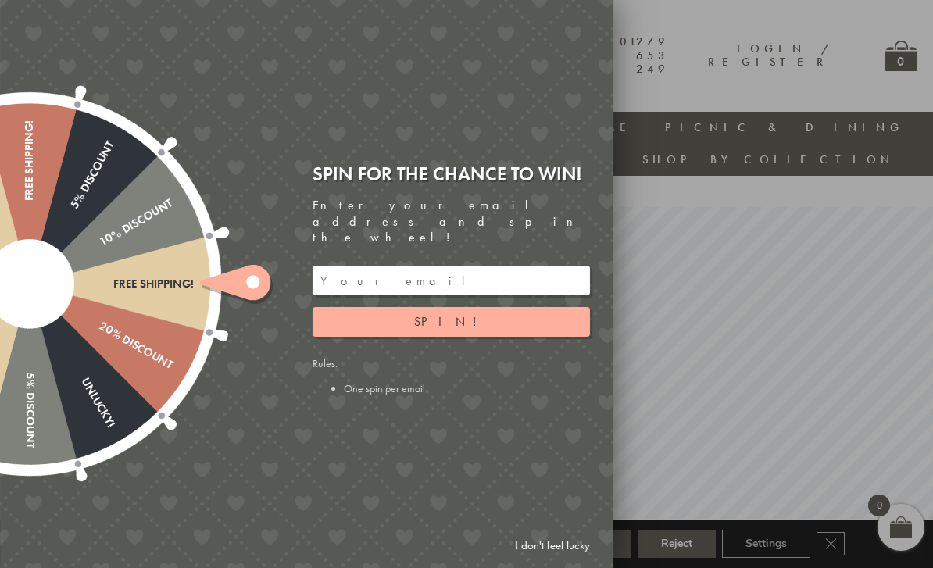
click at [682, 171] on div at bounding box center [466, 284] width 933 height 568
click at [561, 550] on link "I don't feel lucky" at bounding box center [552, 546] width 91 height 29
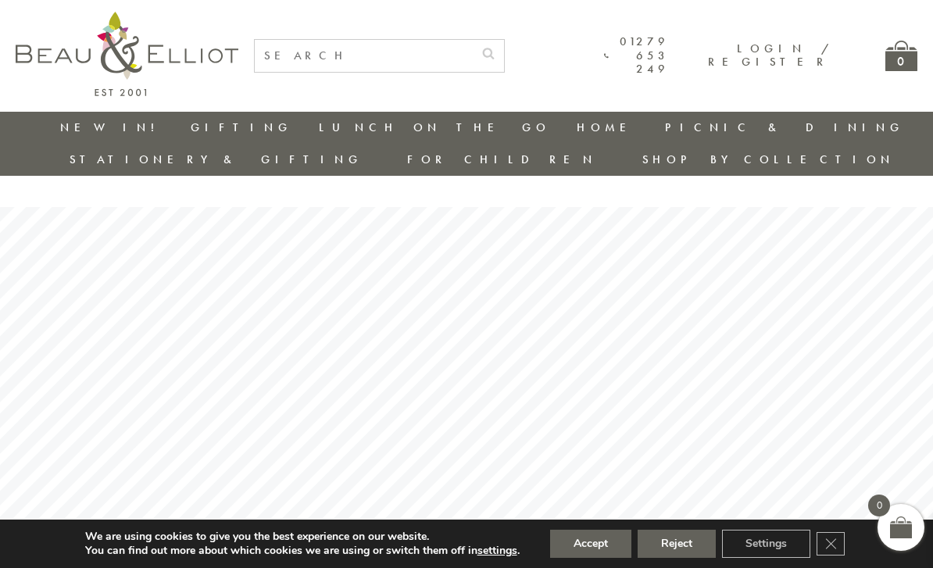
click at [335, 166] on link "Insulated Lunch Bags" at bounding box center [405, 172] width 141 height 27
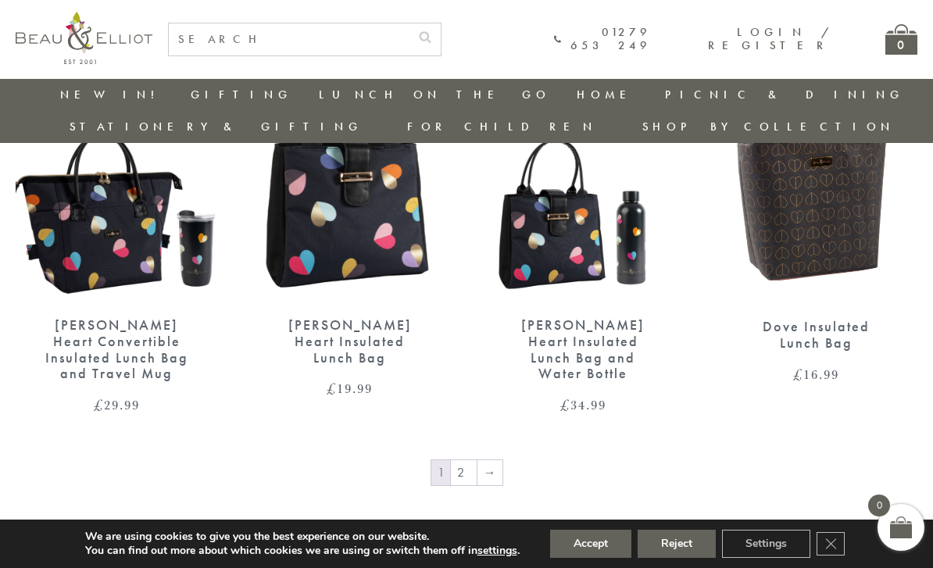
scroll to position [2382, 0]
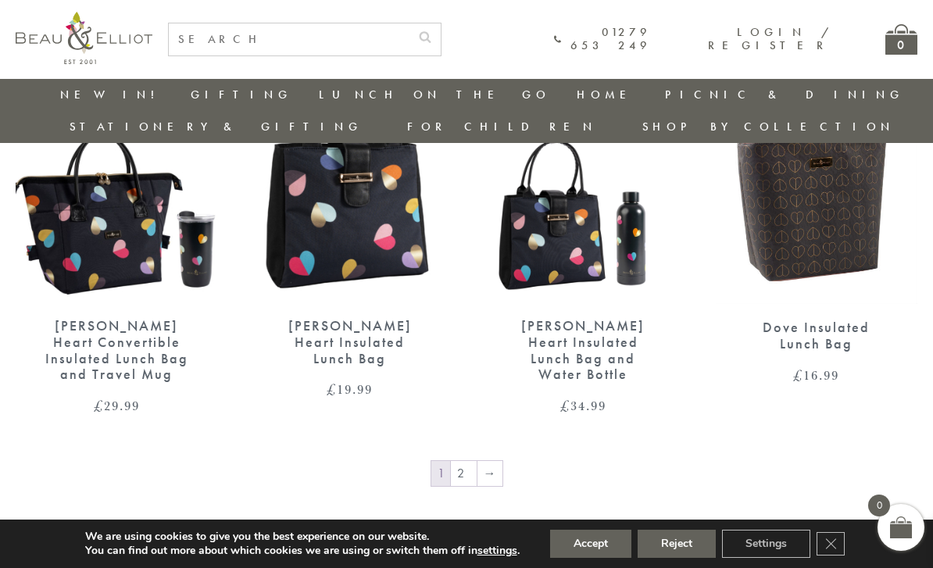
click at [473, 461] on link "2" at bounding box center [464, 473] width 26 height 25
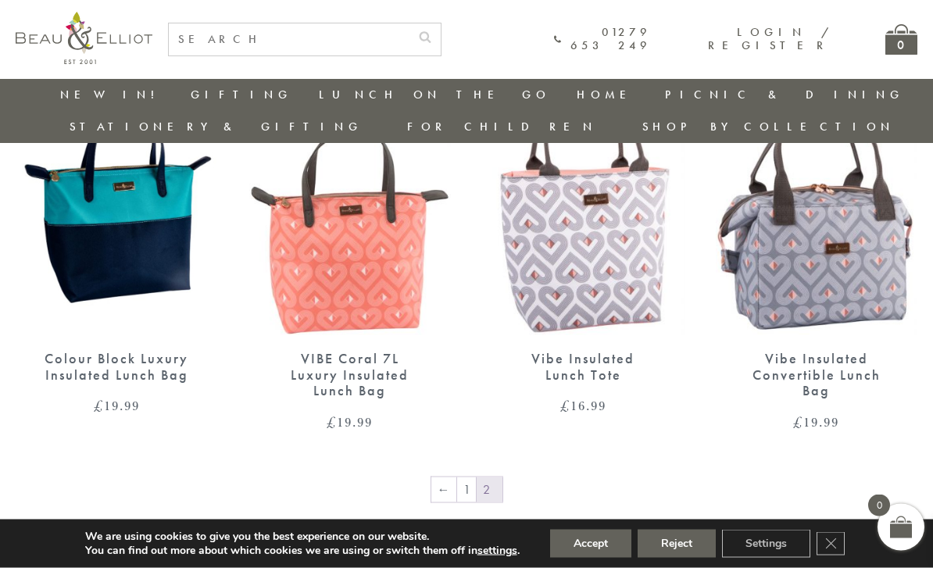
scroll to position [1065, 0]
click at [471, 477] on link "1" at bounding box center [466, 489] width 19 height 25
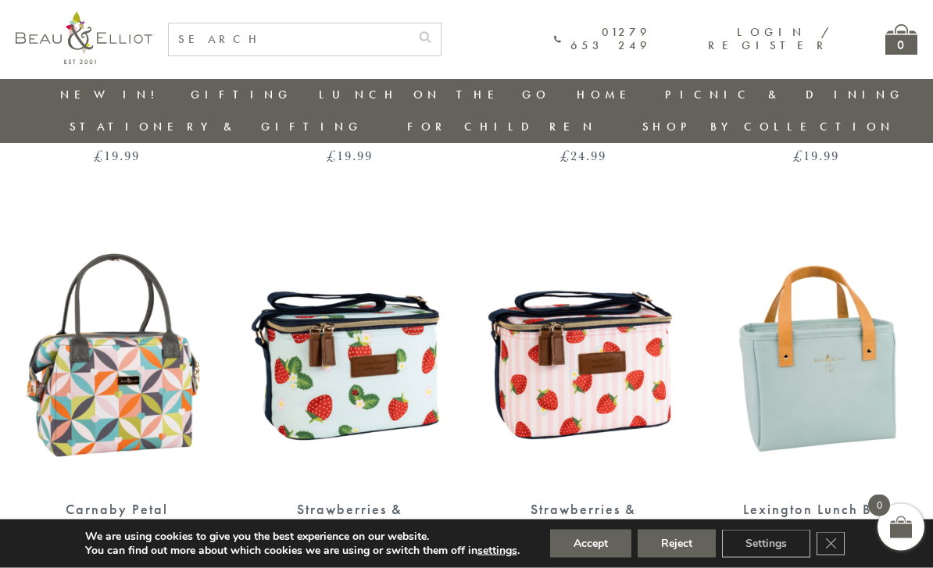
scroll to position [1008, 0]
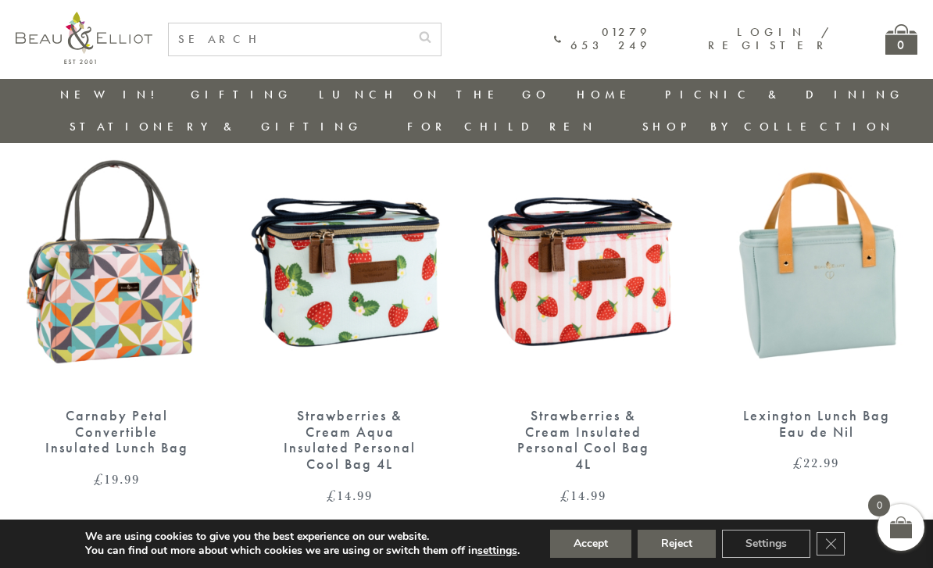
click at [631, 287] on img at bounding box center [583, 261] width 202 height 261
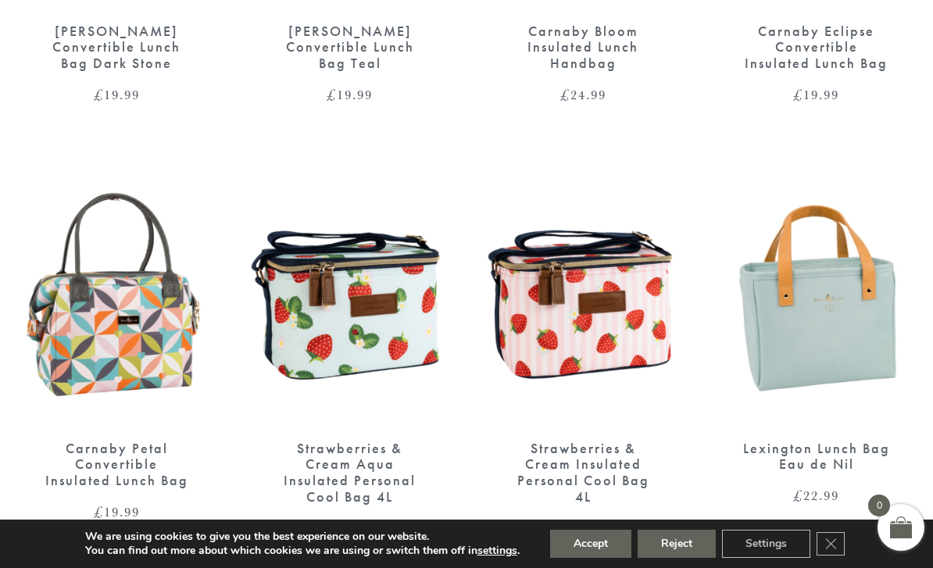
scroll to position [1058, 0]
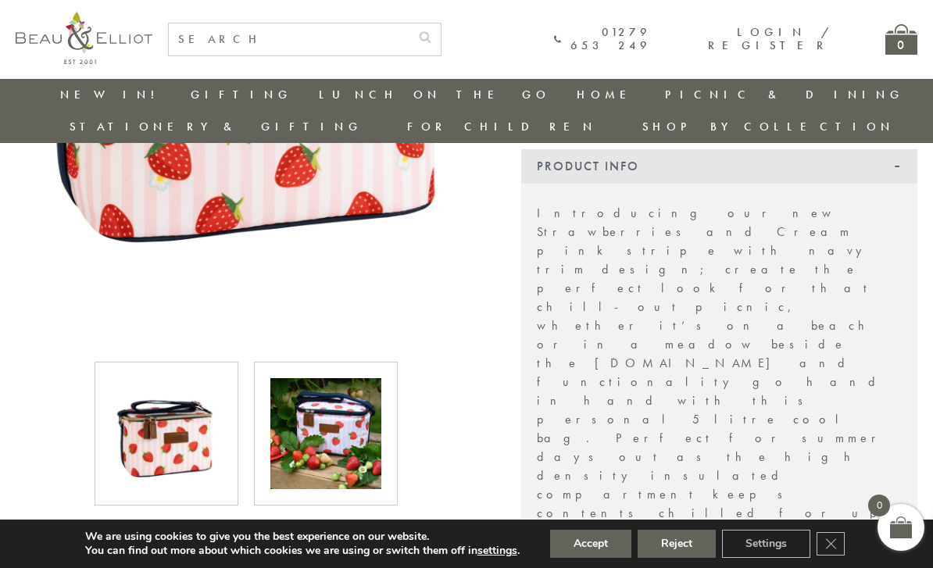
scroll to position [456, 0]
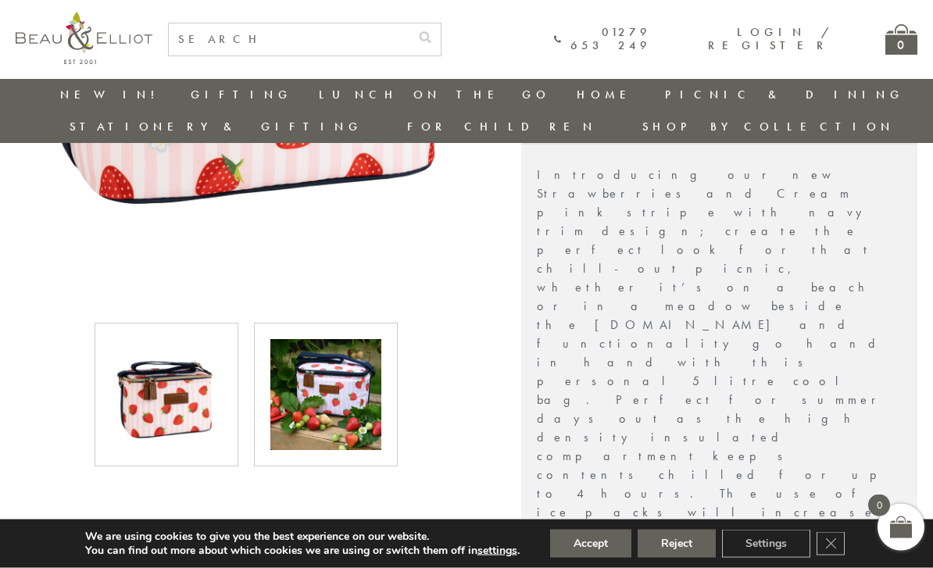
click at [360, 402] on img at bounding box center [325, 395] width 111 height 111
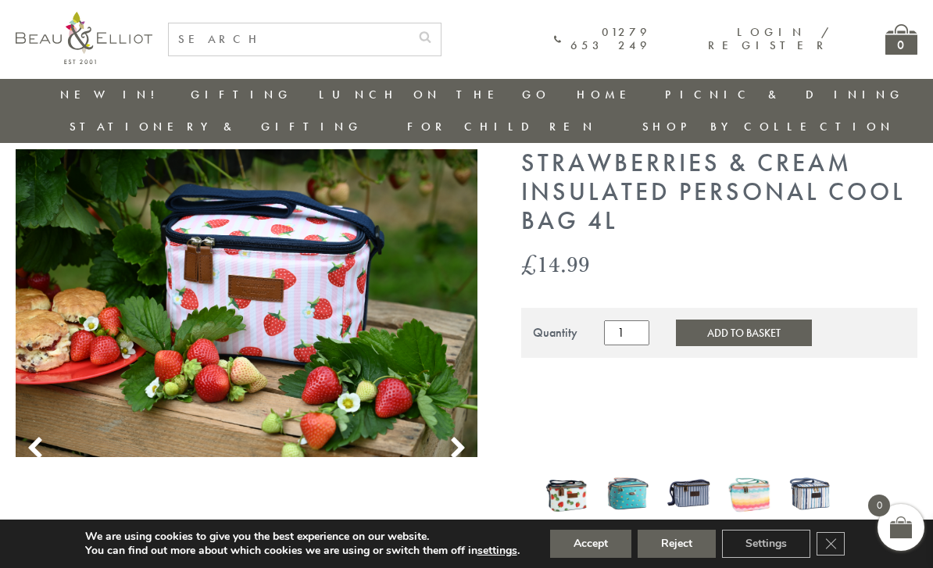
scroll to position [47, 0]
